Goal: Navigation & Orientation: Find specific page/section

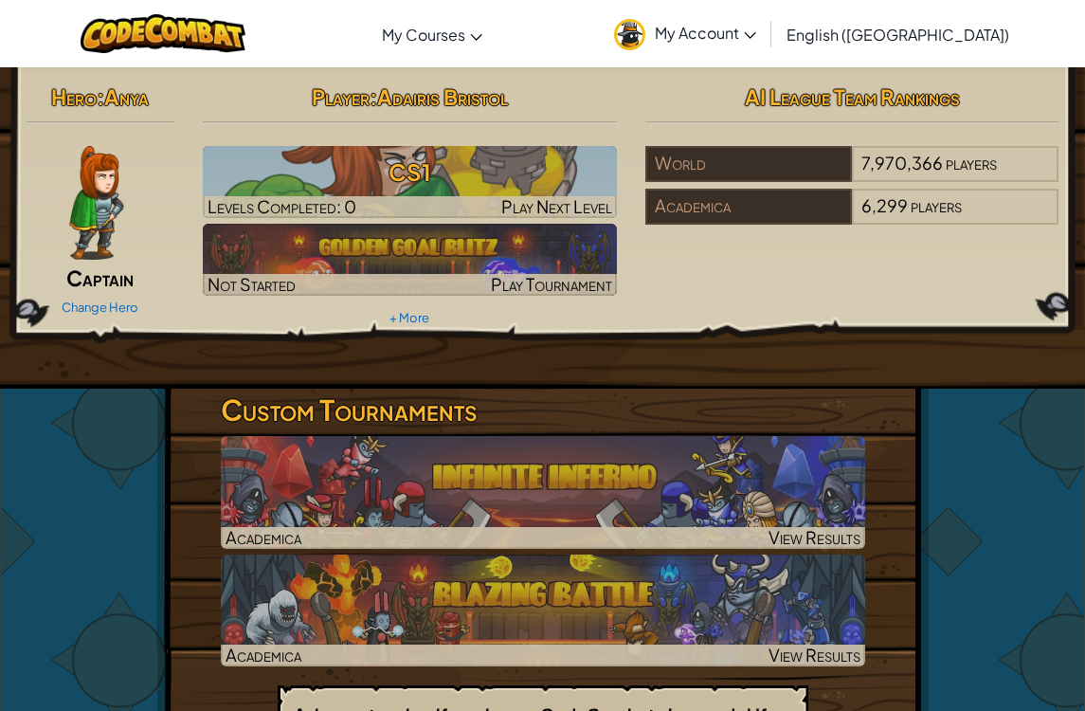
scroll to position [6, 0]
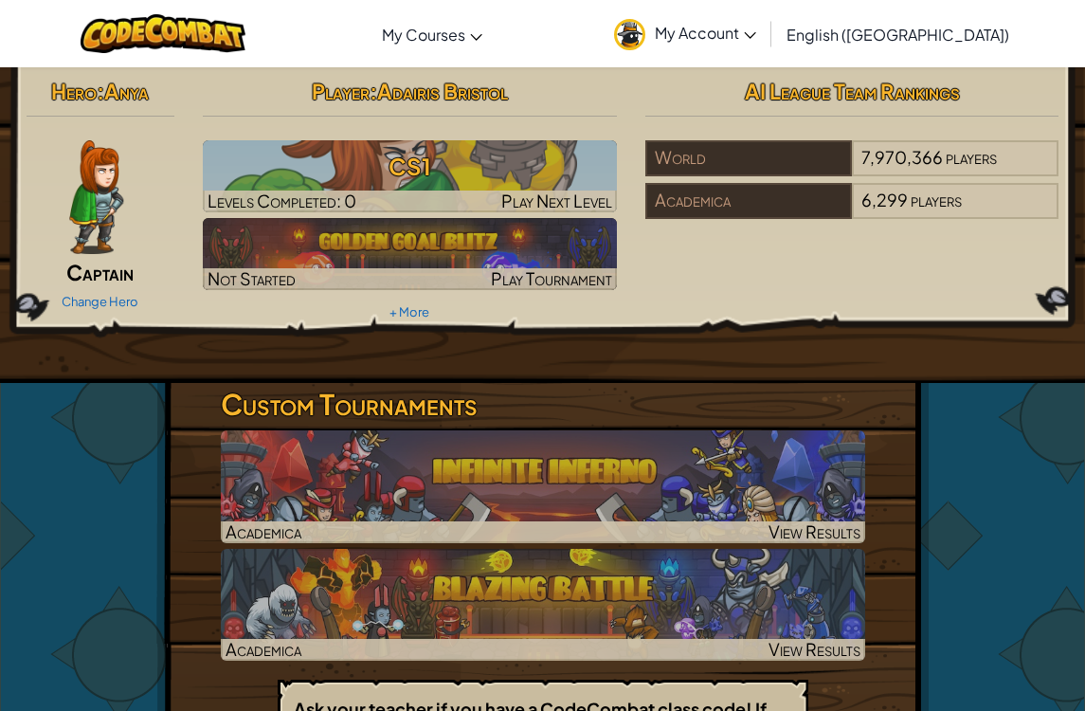
click at [82, 2] on div "Toggle navigation My Courses CodeCombat Classroom Ozaria Classroom AI League Es…" at bounding box center [542, 33] width 1095 height 67
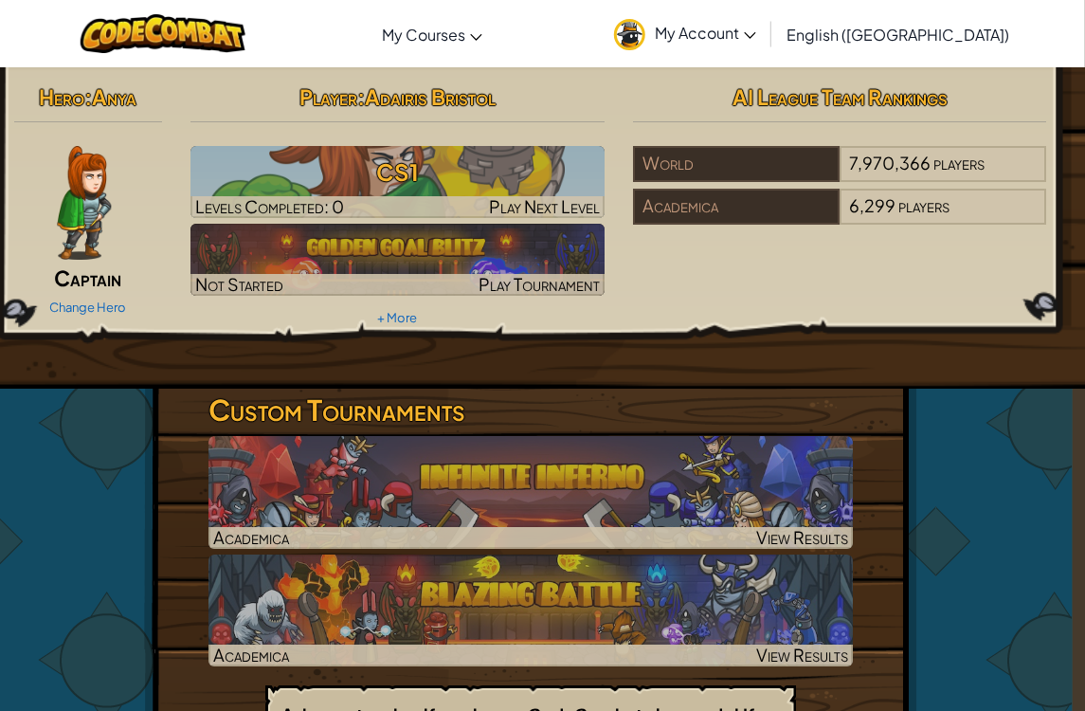
scroll to position [0, 31]
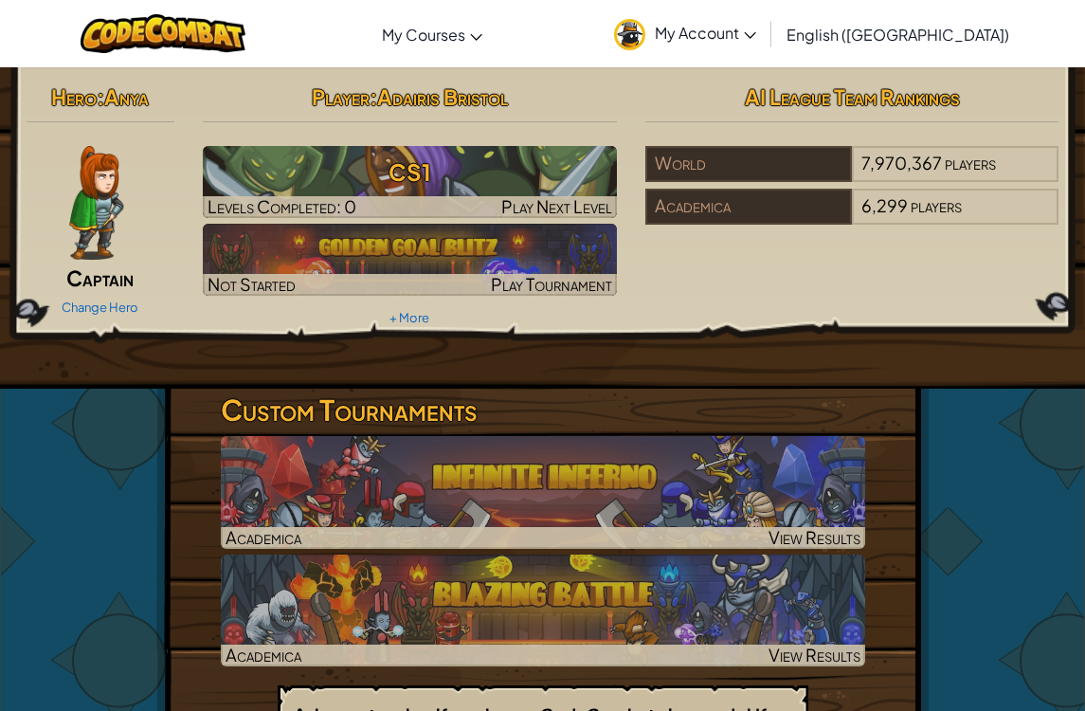
scroll to position [0, 31]
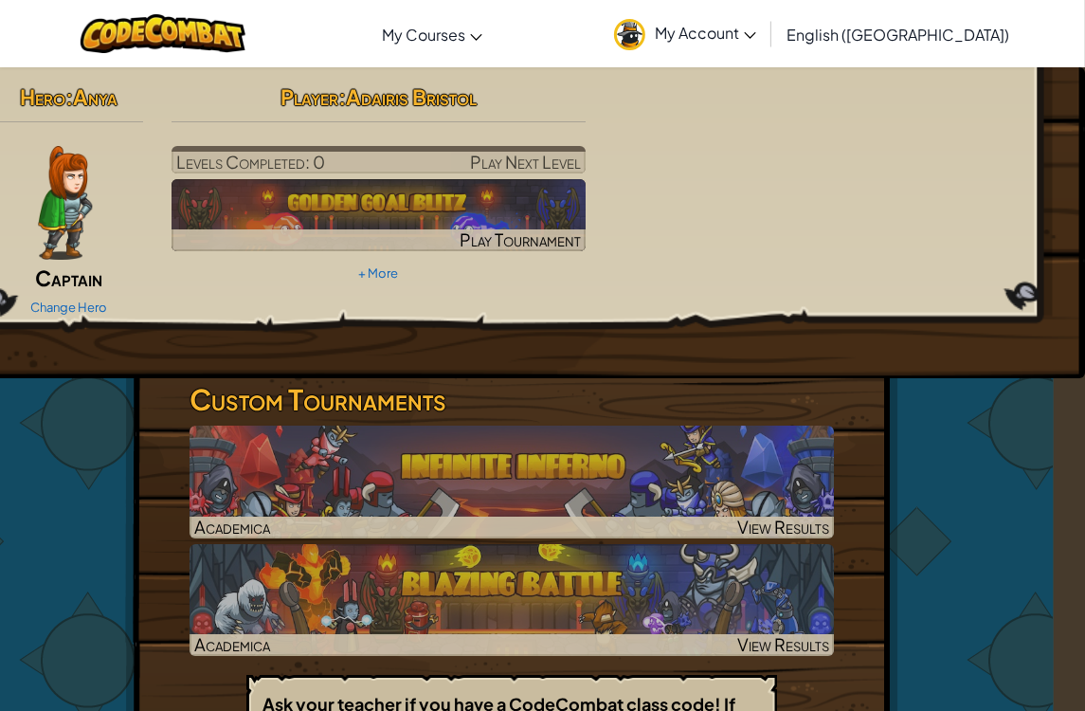
scroll to position [0, 31]
